Goal: Information Seeking & Learning: Learn about a topic

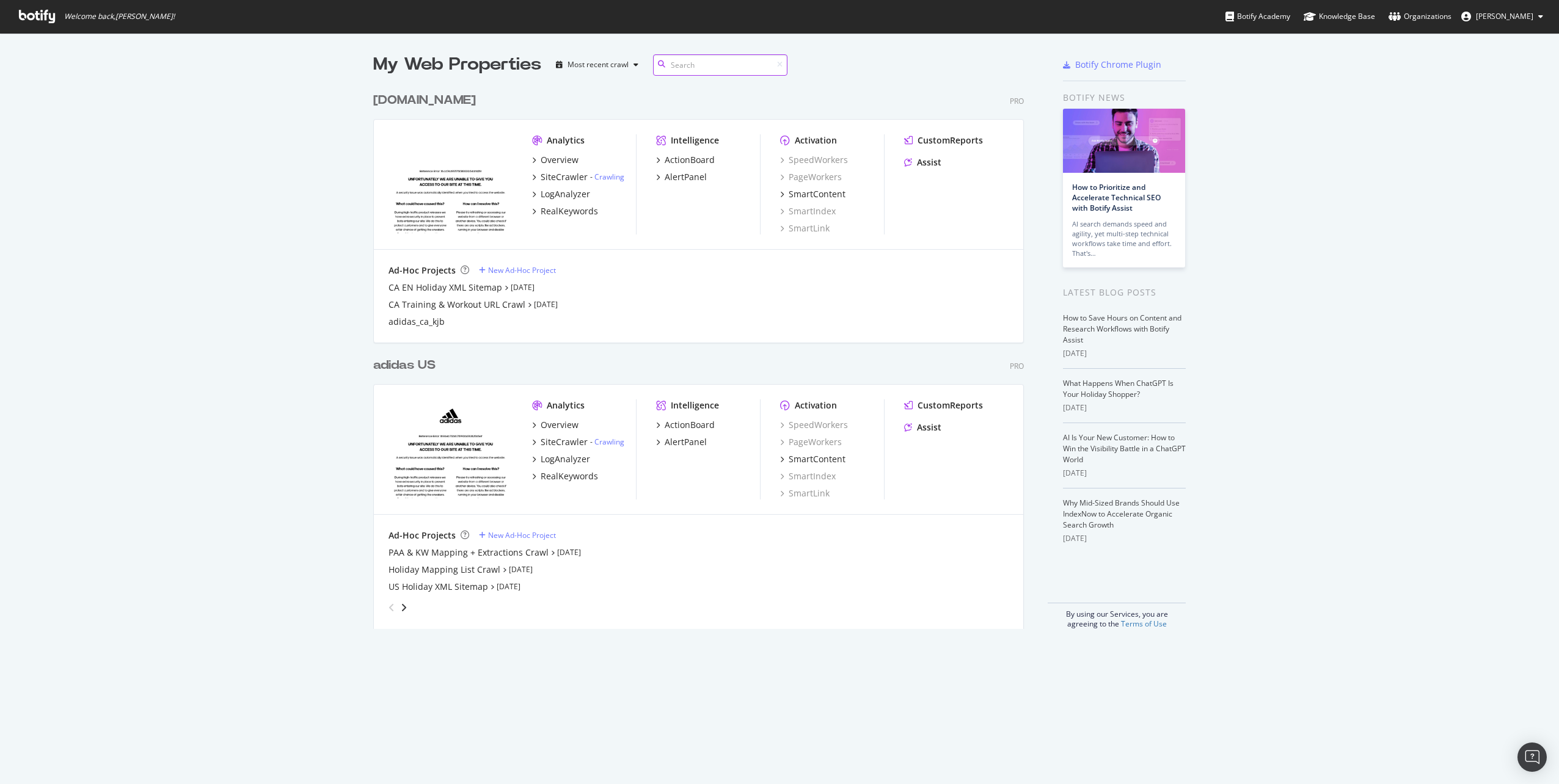
scroll to position [543, 651]
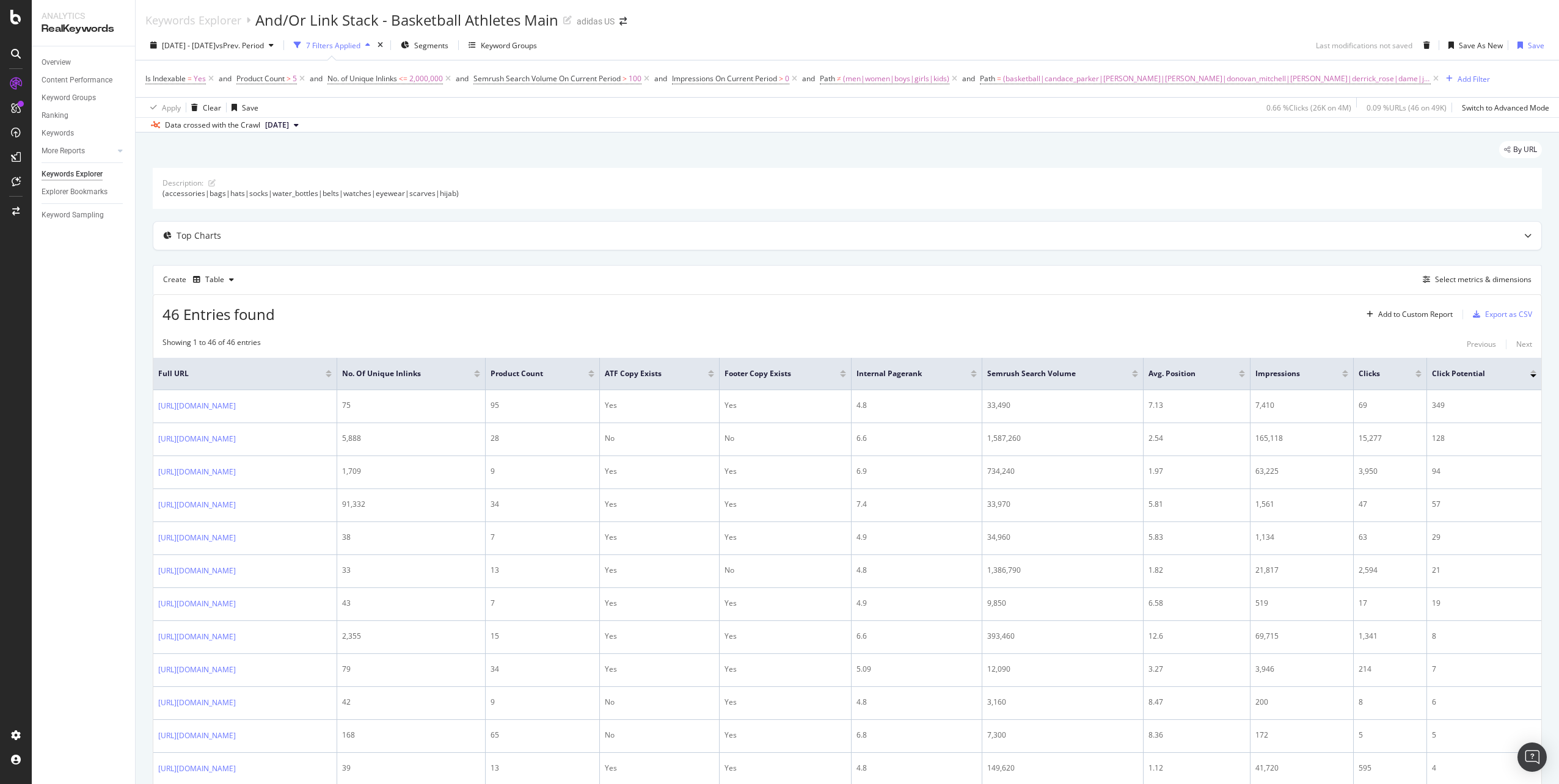
click at [289, 121] on span "[DATE]" at bounding box center [277, 125] width 24 height 11
click at [315, 164] on div "[DATE]" at bounding box center [308, 166] width 90 height 11
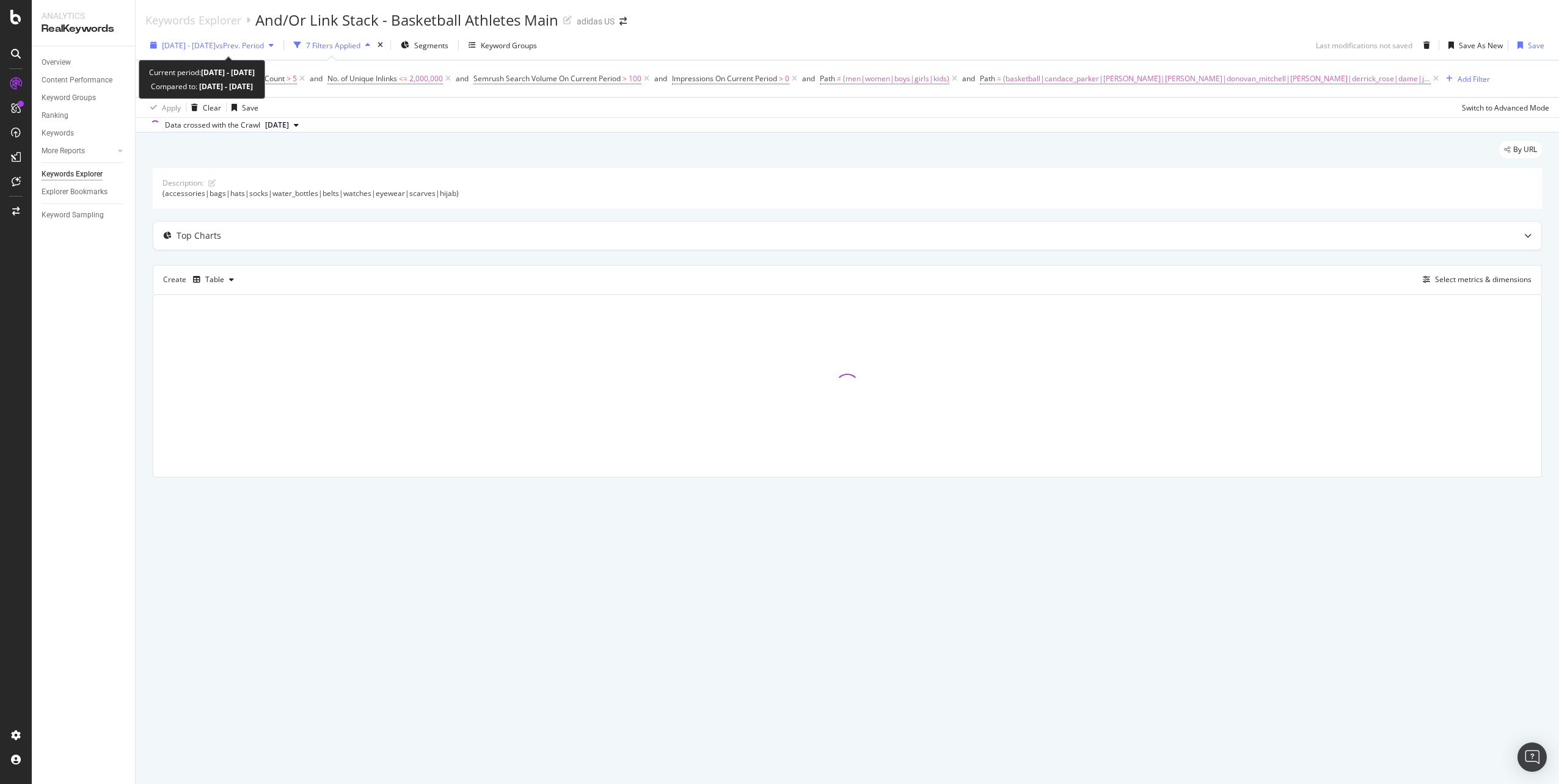
click at [278, 41] on div "[DATE] - [DATE] vs Prev. Period" at bounding box center [211, 45] width 133 height 18
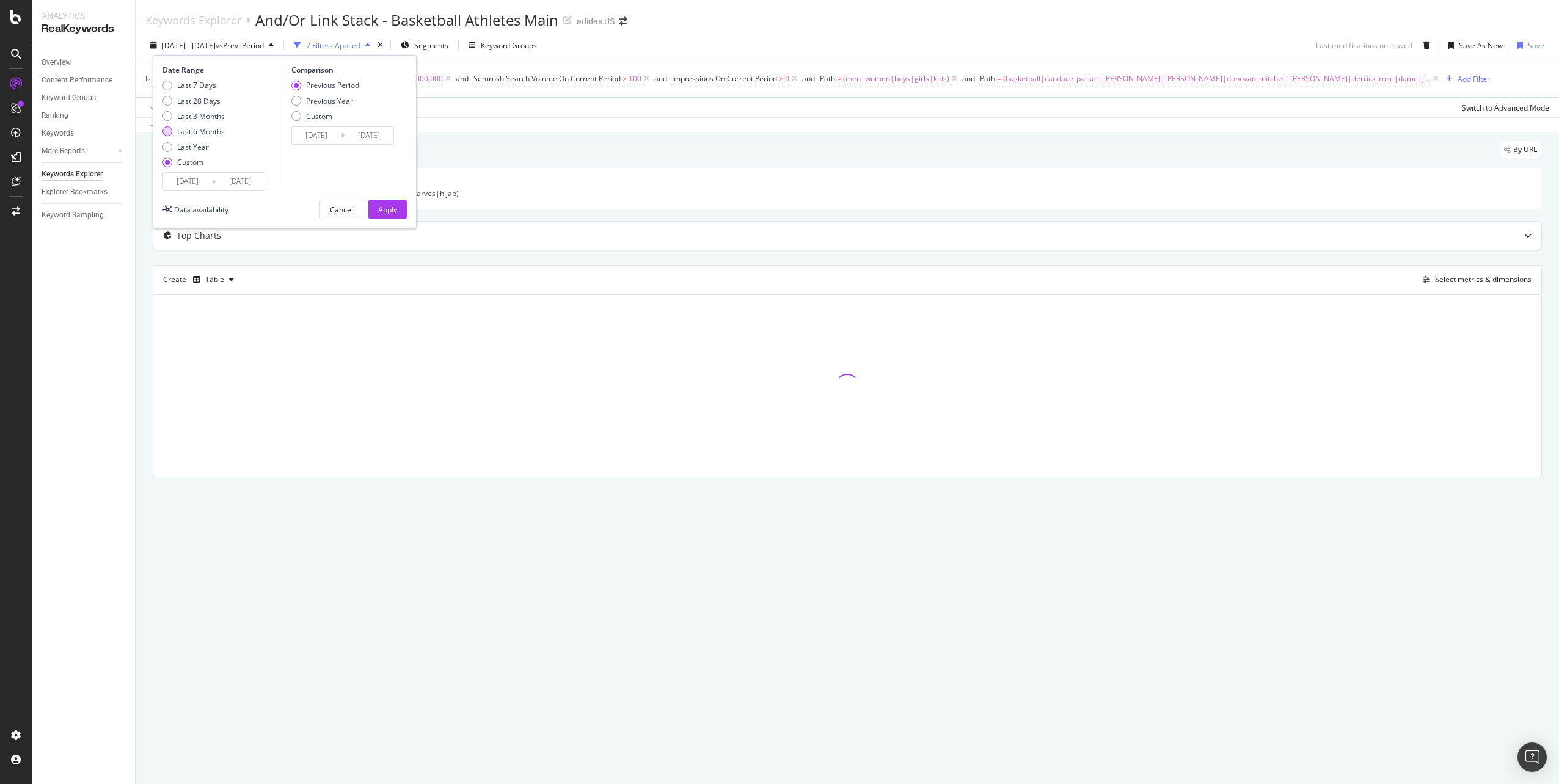
click at [203, 126] on div "Last 6 Months" at bounding box center [200, 132] width 47 height 11
type input "[DATE]"
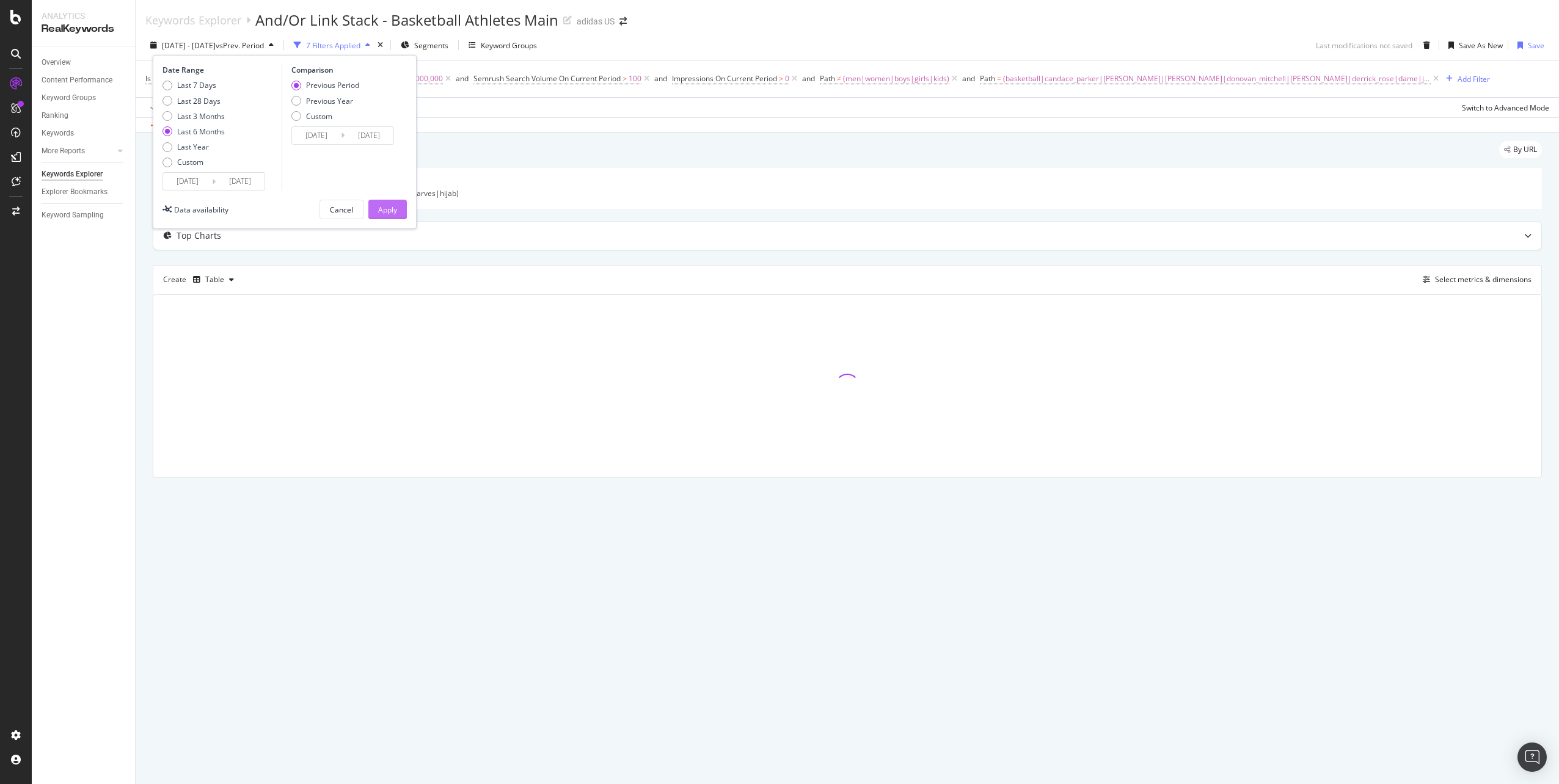
click at [400, 214] on button "Apply" at bounding box center [387, 209] width 38 height 20
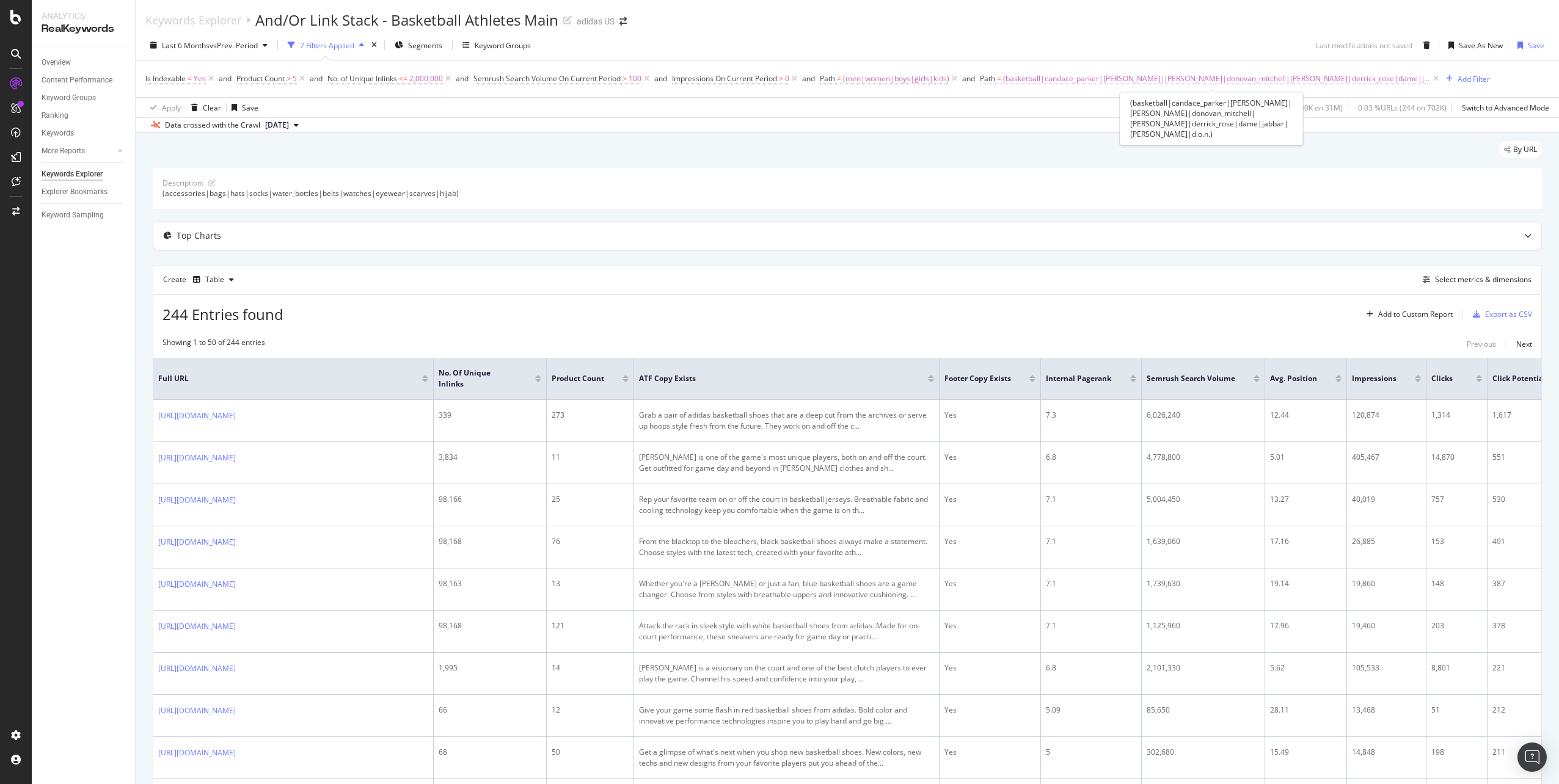
click at [1050, 80] on span "(basketball|candace_parker|[PERSON_NAME]|[PERSON_NAME]|donovan_mitchell|[PERSON…" at bounding box center [1217, 78] width 427 height 17
click at [1040, 129] on input "(basketball|candace_parker|[PERSON_NAME]|[PERSON_NAME]|donovan_mitchell|[PERSON…" at bounding box center [1053, 129] width 115 height 20
click at [1065, 129] on input "(basketball|candace_parker|[PERSON_NAME]|[PERSON_NAME]|donovan_mitchell|[PERSON…" at bounding box center [1053, 129] width 115 height 20
click at [1044, 132] on input "(basketball|candace_parker|[PERSON_NAME]|[PERSON_NAME]|donovan_mitchell|[PERSON…" at bounding box center [1053, 129] width 115 height 20
type input "(candace_parker|[PERSON_NAME]|[PERSON_NAME]|[PERSON_NAME]|[PERSON_NAME]|derrick…"
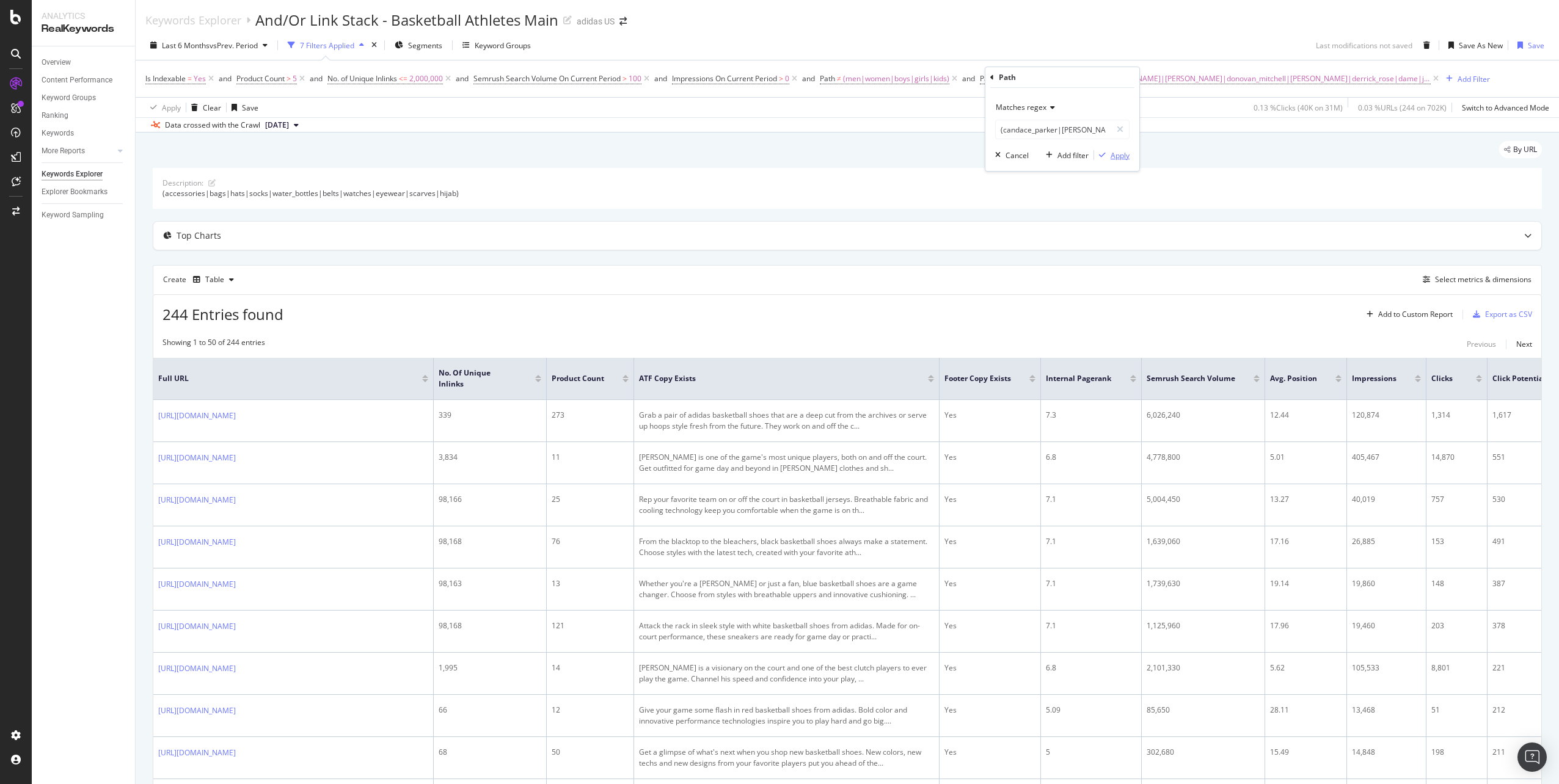
click at [1106, 156] on div "button" at bounding box center [1102, 155] width 17 height 8
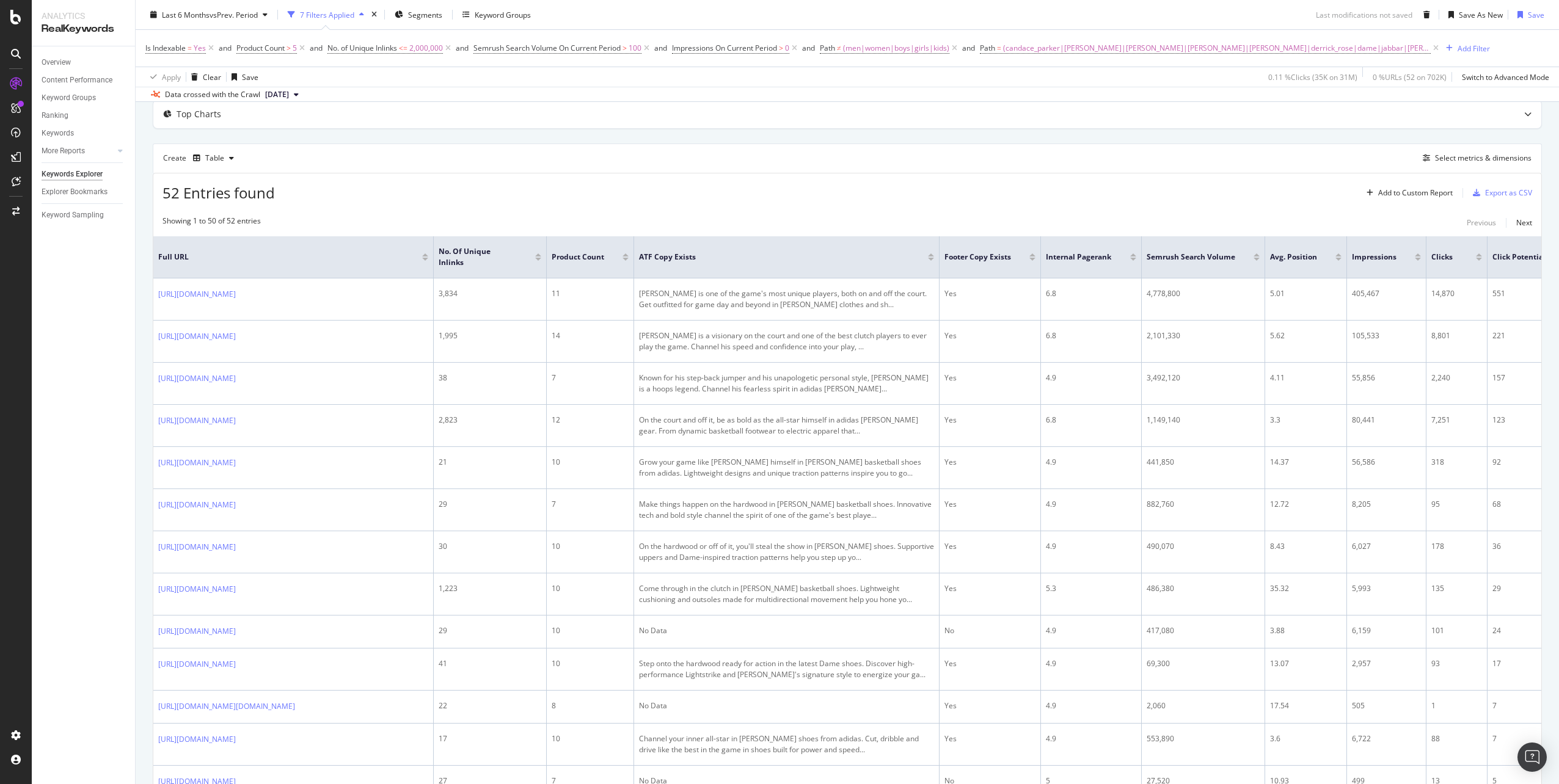
scroll to position [122, 0]
